Goal: Check status: Check status

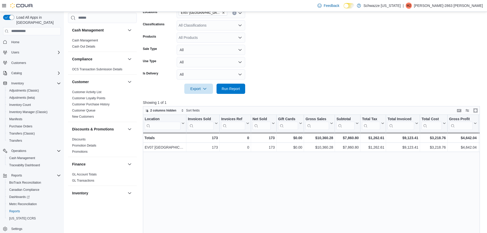
scroll to position [95, 0]
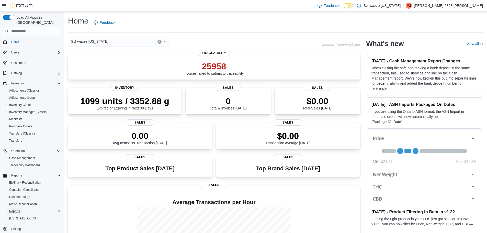
click at [15, 208] on span "Reports" at bounding box center [14, 211] width 11 height 6
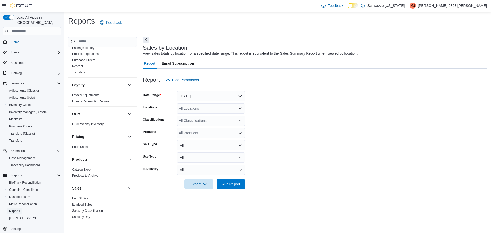
scroll to position [237, 0]
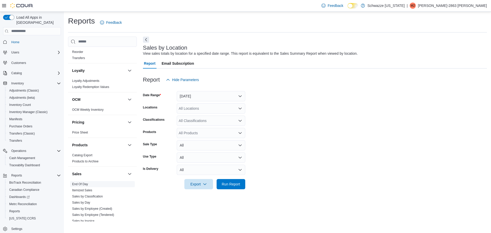
click at [84, 184] on link "End Of Day" at bounding box center [80, 184] width 16 height 4
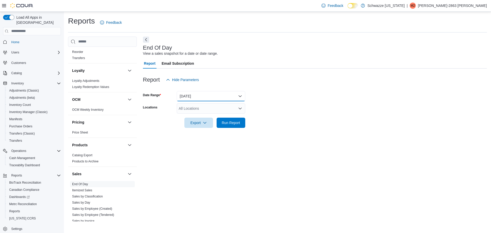
click at [206, 96] on button "Today" at bounding box center [211, 96] width 69 height 10
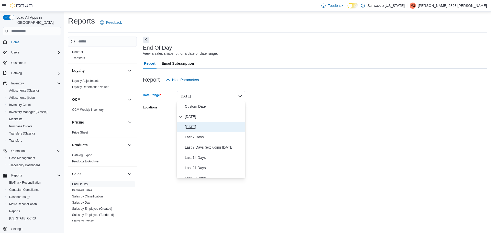
click at [197, 129] on span "Yesterday" at bounding box center [214, 127] width 58 height 6
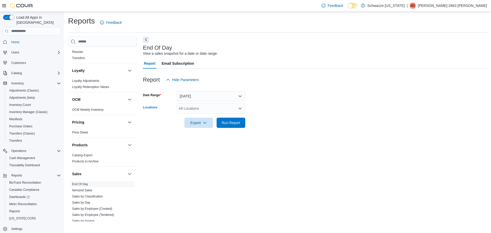
click at [205, 108] on div "All Locations" at bounding box center [211, 108] width 69 height 10
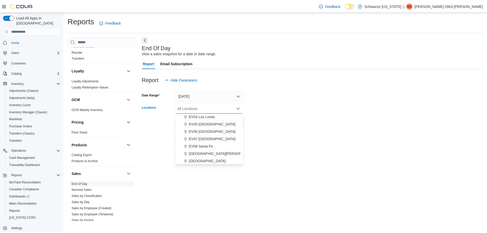
scroll to position [38, 0]
click at [213, 138] on span "EV07 Paradise Hills" at bounding box center [213, 138] width 47 height 5
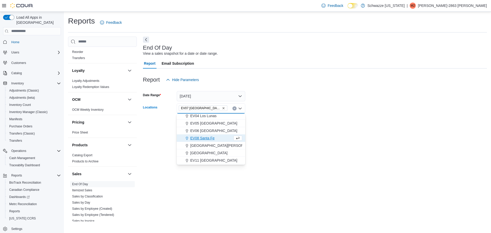
click at [278, 134] on div "End Of Day View a sales snapshot for a date or date range. Report Email Subscri…" at bounding box center [315, 129] width 344 height 185
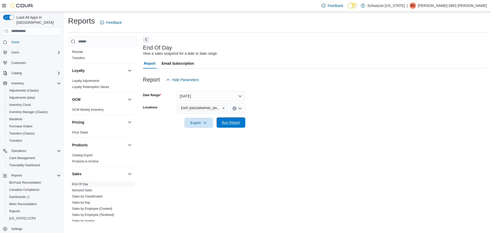
click at [240, 122] on span "Run Report" at bounding box center [231, 122] width 18 height 5
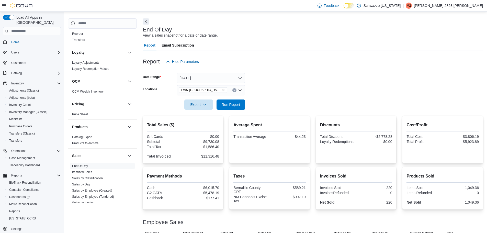
scroll to position [11, 0]
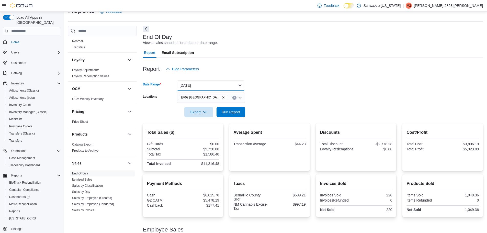
click at [206, 86] on button "Yesterday" at bounding box center [211, 85] width 69 height 10
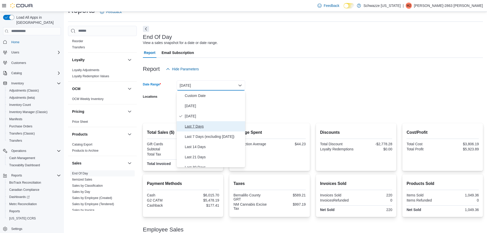
click at [204, 125] on span "Last 7 Days" at bounding box center [214, 126] width 58 height 6
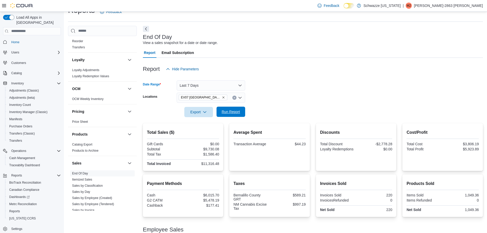
click at [227, 112] on span "Run Report" at bounding box center [231, 111] width 18 height 5
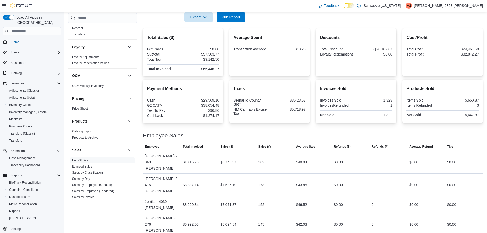
scroll to position [40, 0]
